Goal: Navigation & Orientation: Find specific page/section

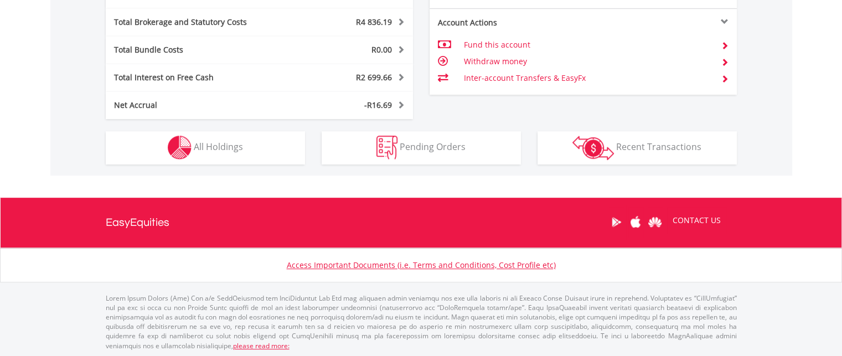
scroll to position [91, 0]
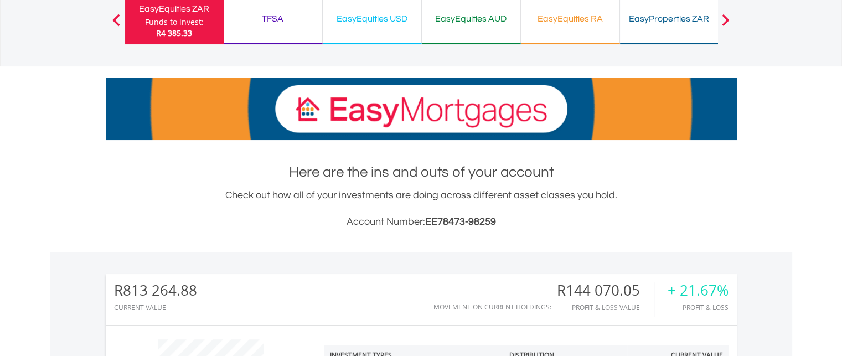
click at [276, 23] on div "TFSA" at bounding box center [272, 19] width 85 height 16
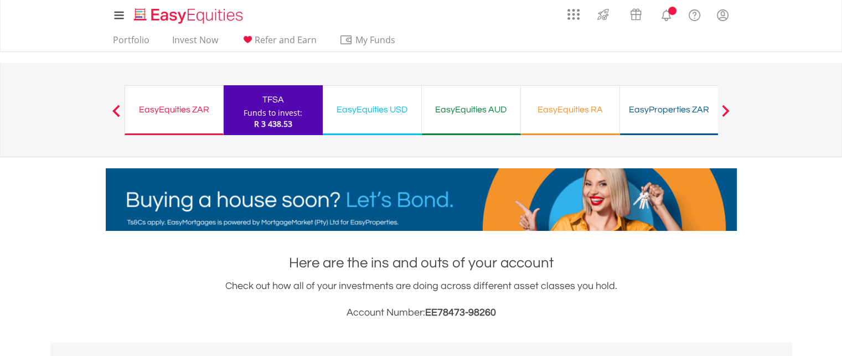
click at [177, 112] on div "EasyEquities ZAR" at bounding box center [174, 110] width 85 height 16
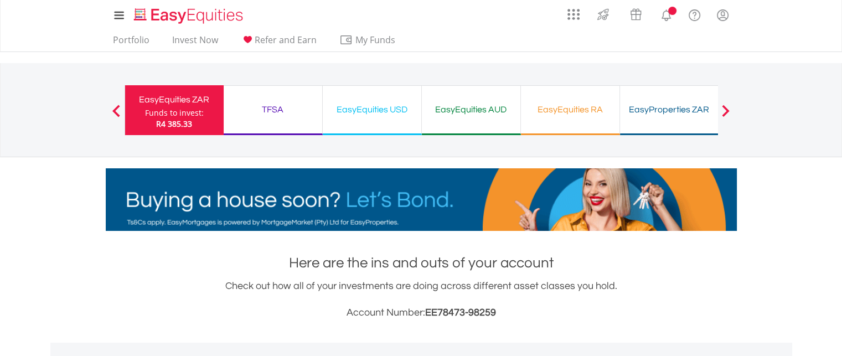
click at [562, 107] on div "EasyEquities RA" at bounding box center [570, 110] width 85 height 16
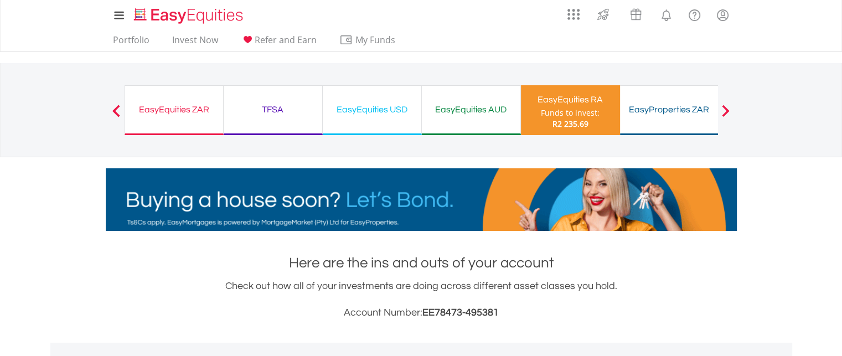
click at [276, 107] on div "TFSA" at bounding box center [272, 110] width 85 height 16
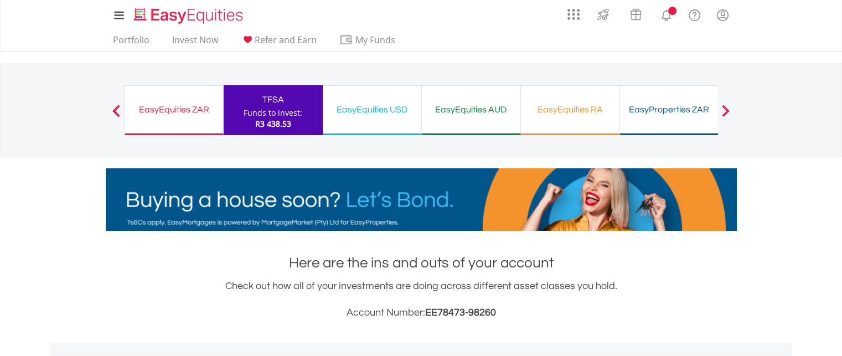
scroll to position [106, 210]
click at [176, 117] on div "EasyEquities ZAR Funds to invest: R3 438.53" at bounding box center [174, 110] width 99 height 50
